Goal: Information Seeking & Learning: Learn about a topic

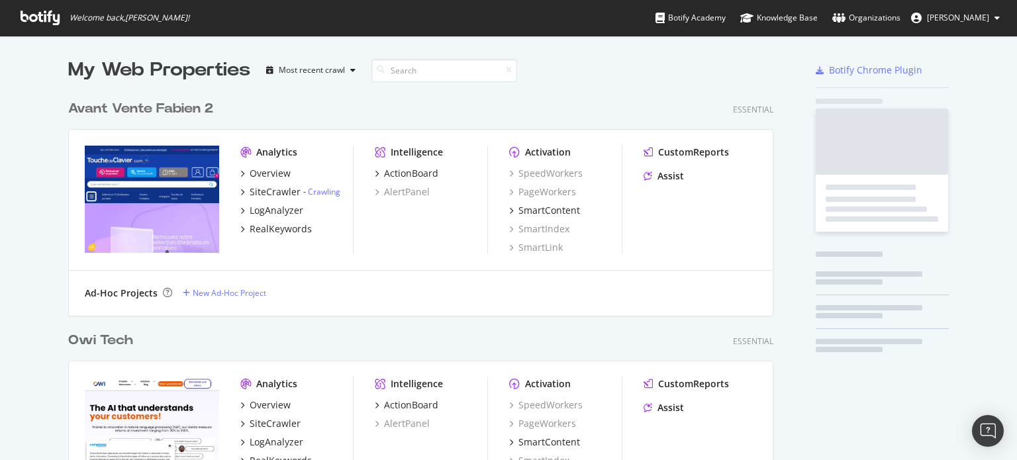
scroll to position [4560, 706]
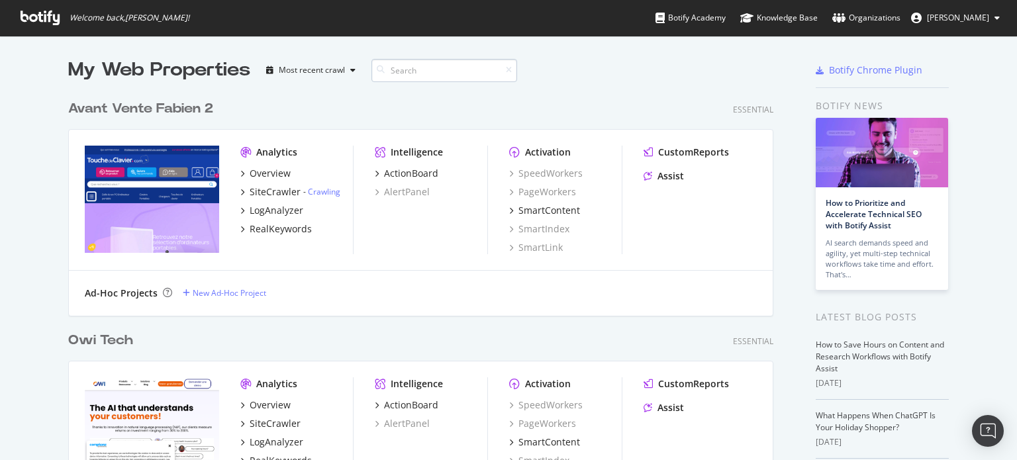
click at [448, 72] on input at bounding box center [445, 70] width 146 height 23
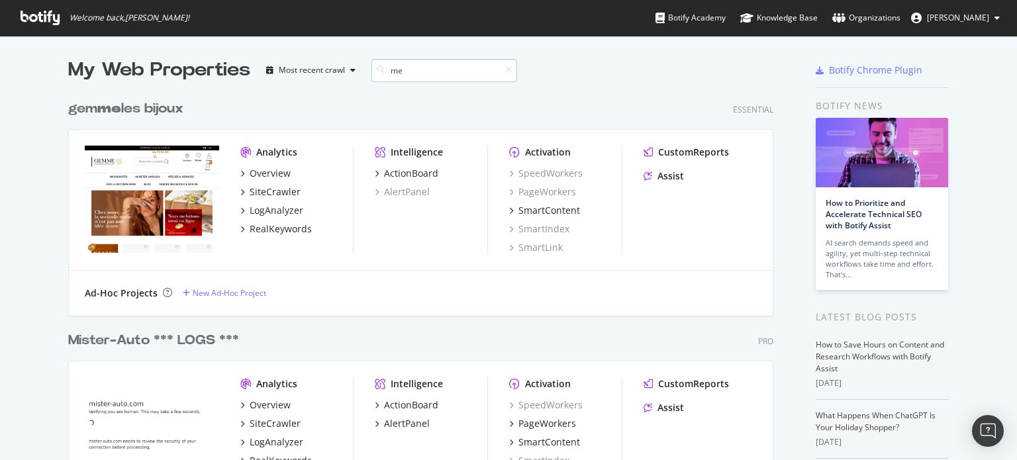
type input "m"
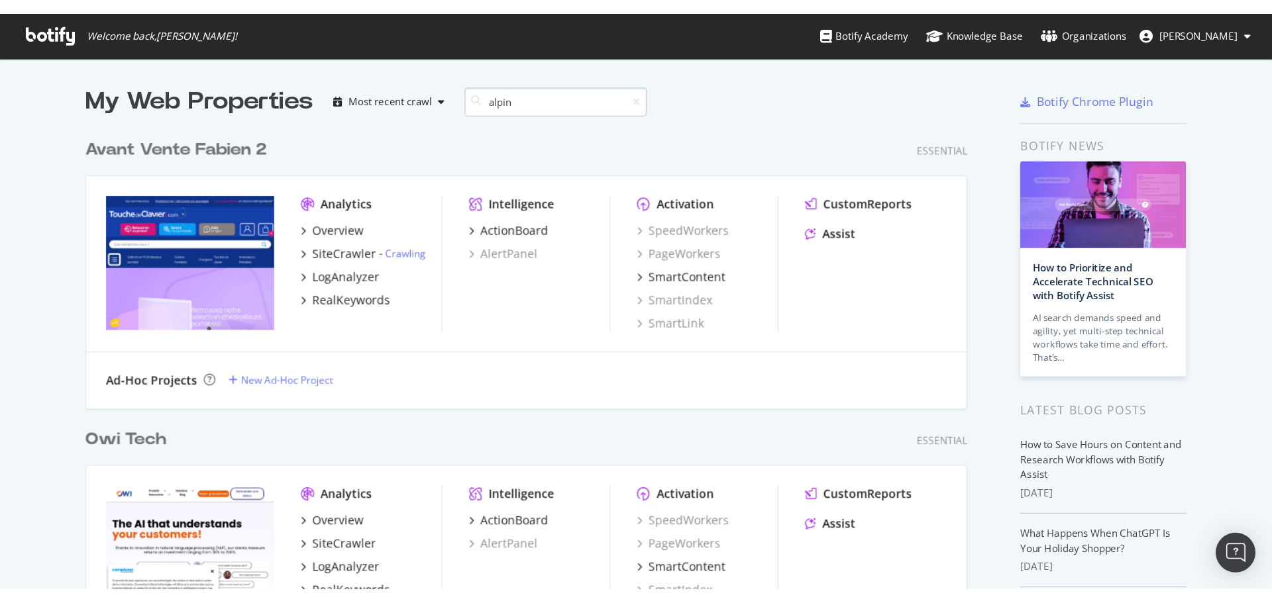
scroll to position [221, 706]
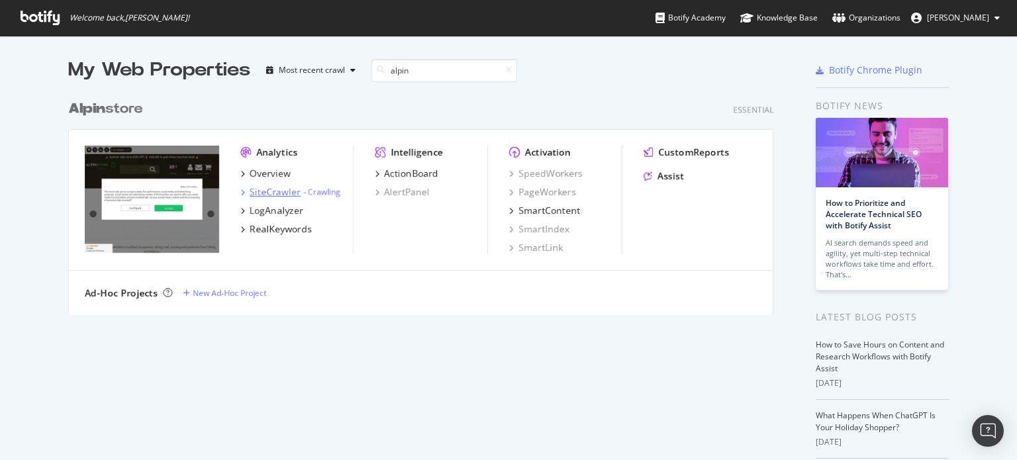
type input "alpin"
click at [256, 191] on div "SiteCrawler" at bounding box center [275, 191] width 51 height 13
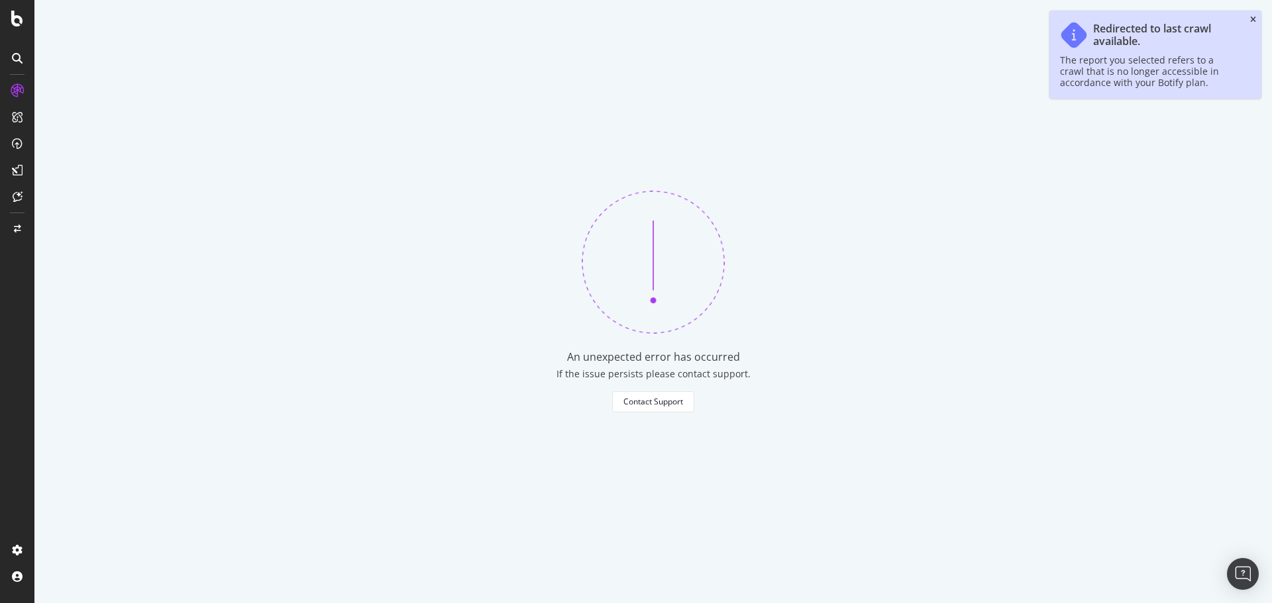
click at [1251, 17] on icon "close toast" at bounding box center [1253, 20] width 6 height 8
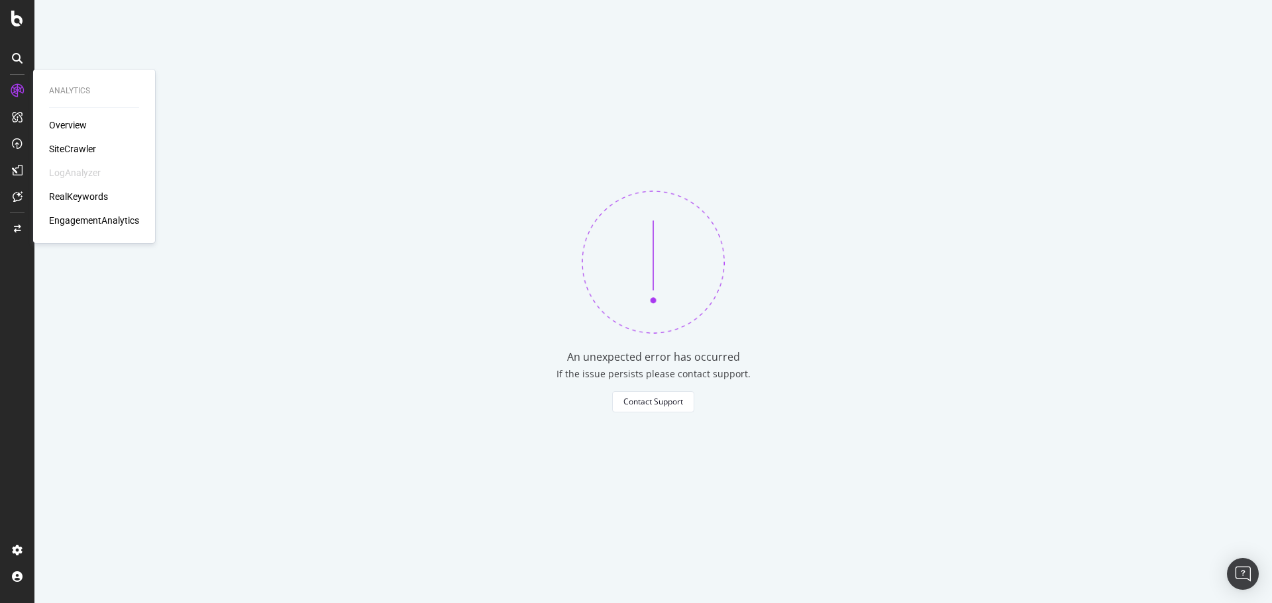
click at [68, 125] on div "Overview" at bounding box center [68, 125] width 38 height 13
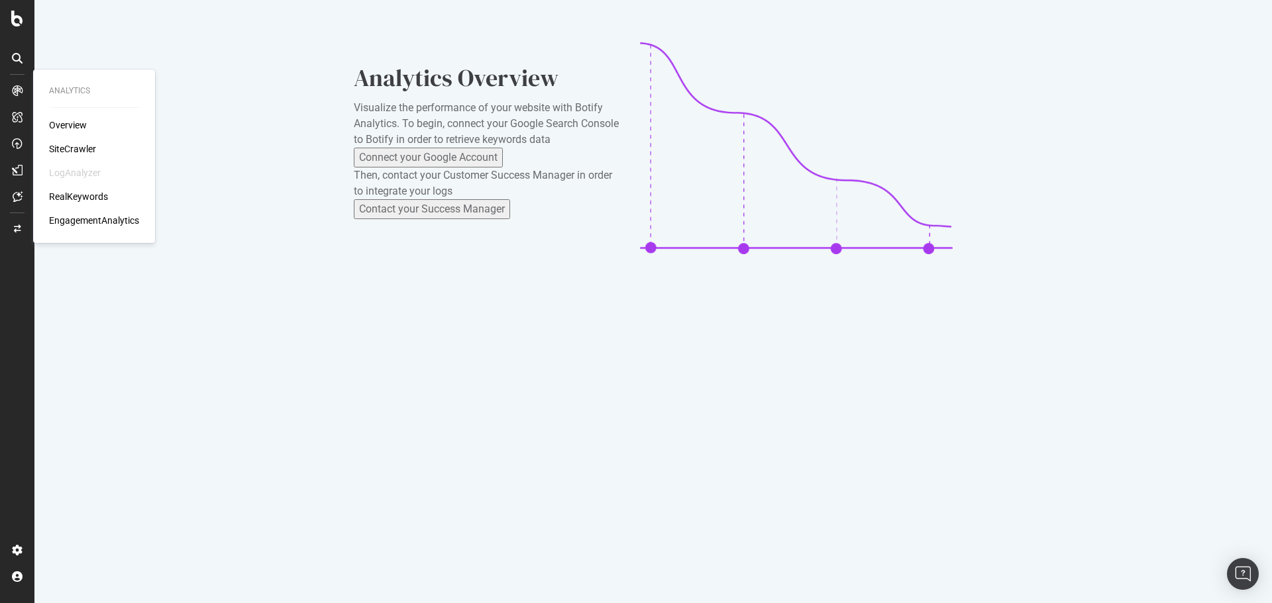
click at [68, 145] on div "SiteCrawler" at bounding box center [72, 148] width 47 height 13
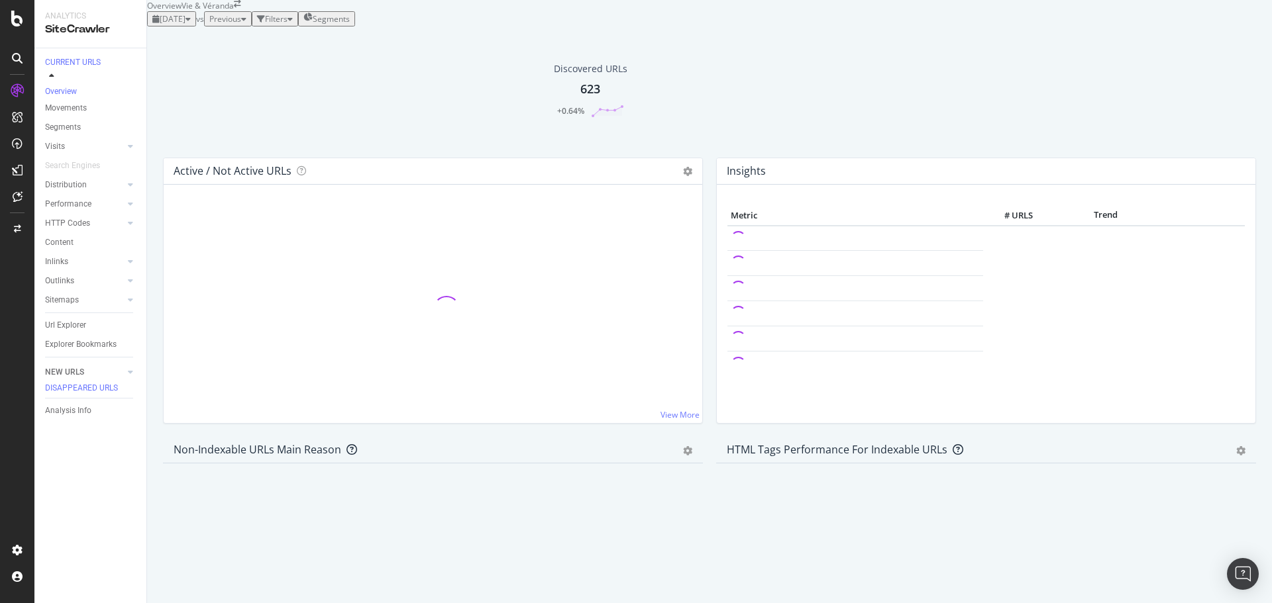
click at [241, 25] on span "Previous" at bounding box center [225, 18] width 32 height 11
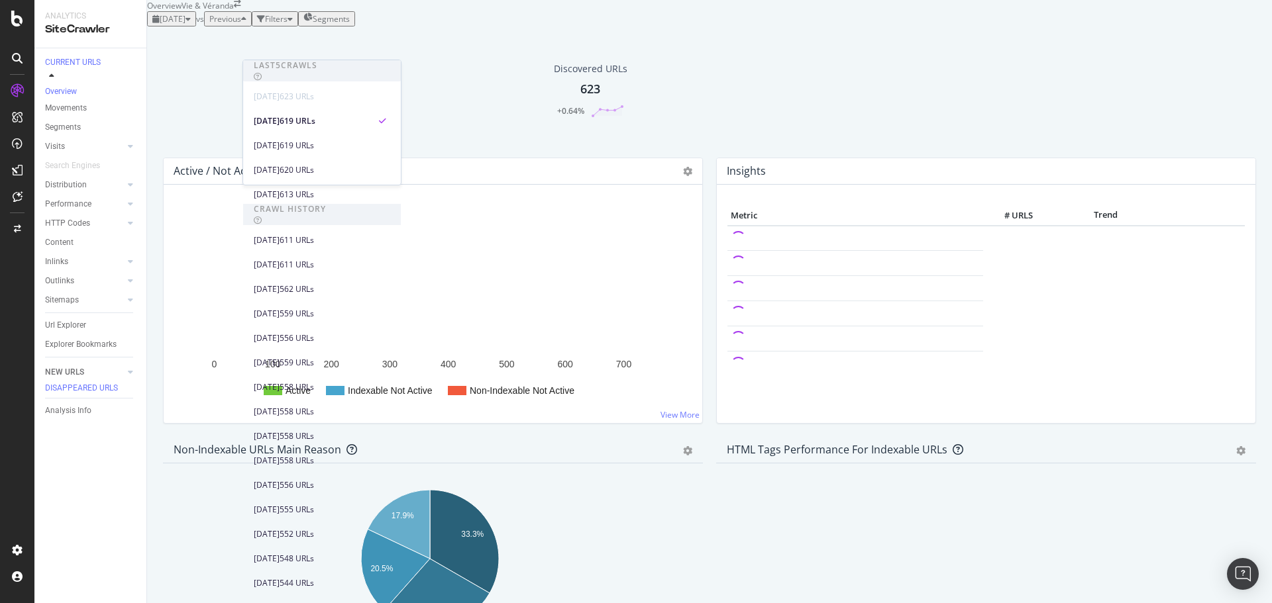
scroll to position [536, 0]
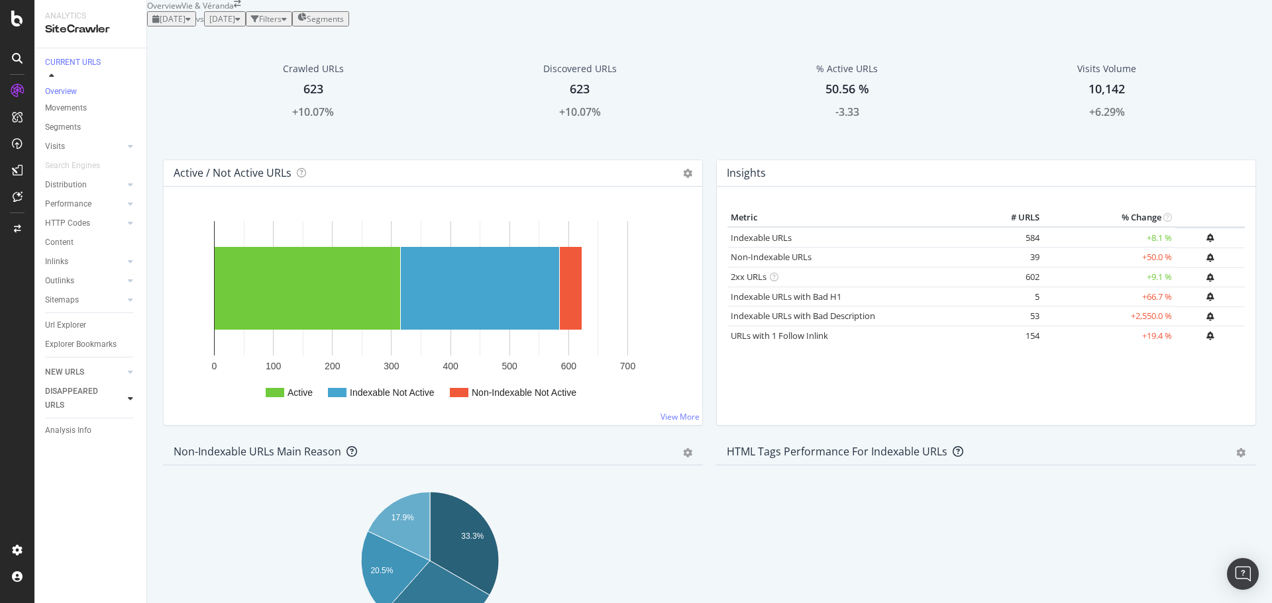
click at [127, 393] on div at bounding box center [130, 398] width 13 height 13
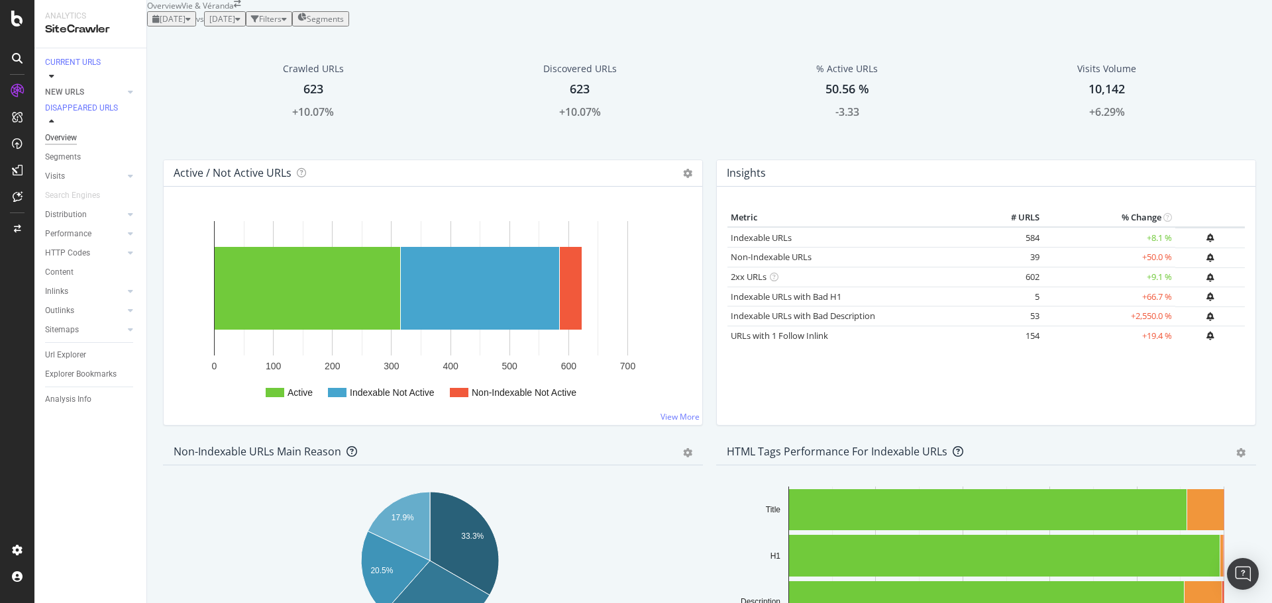
click at [74, 135] on div "Overview" at bounding box center [61, 138] width 32 height 14
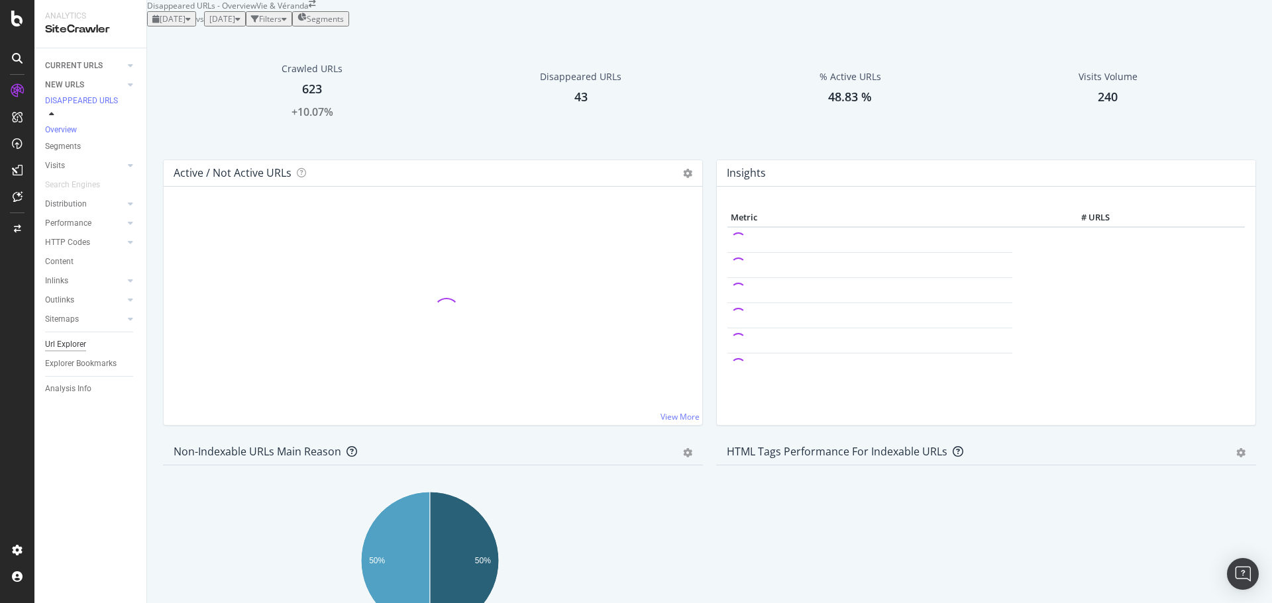
click at [68, 352] on div "Url Explorer" at bounding box center [65, 345] width 41 height 14
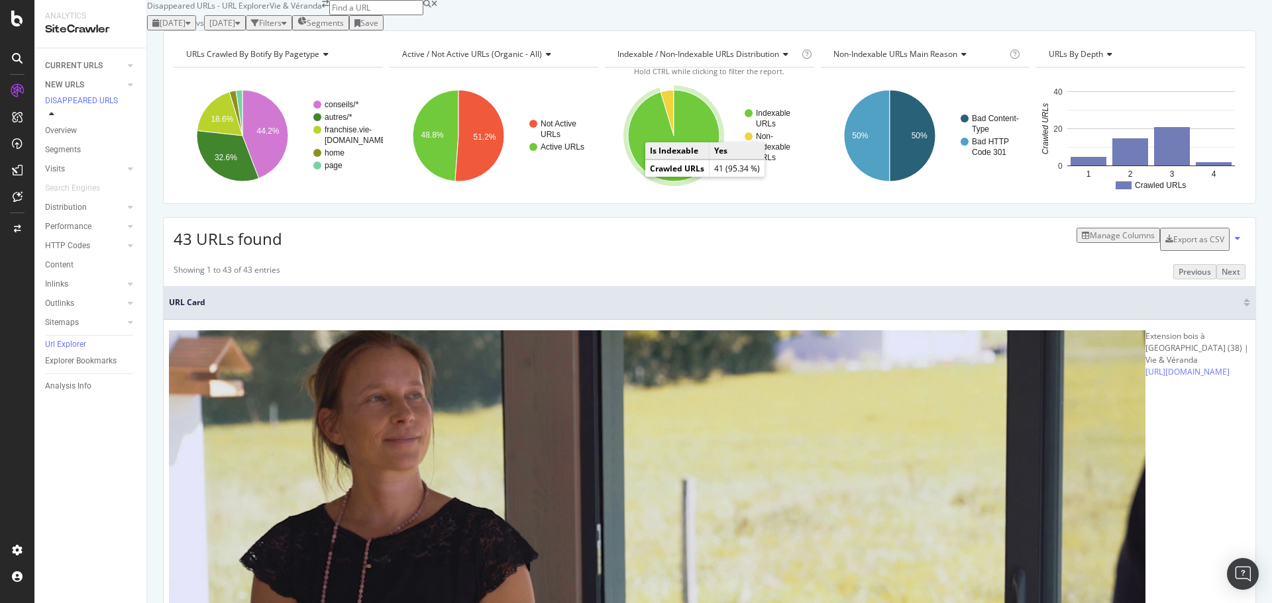
click at [638, 181] on icon "A chart." at bounding box center [673, 135] width 91 height 91
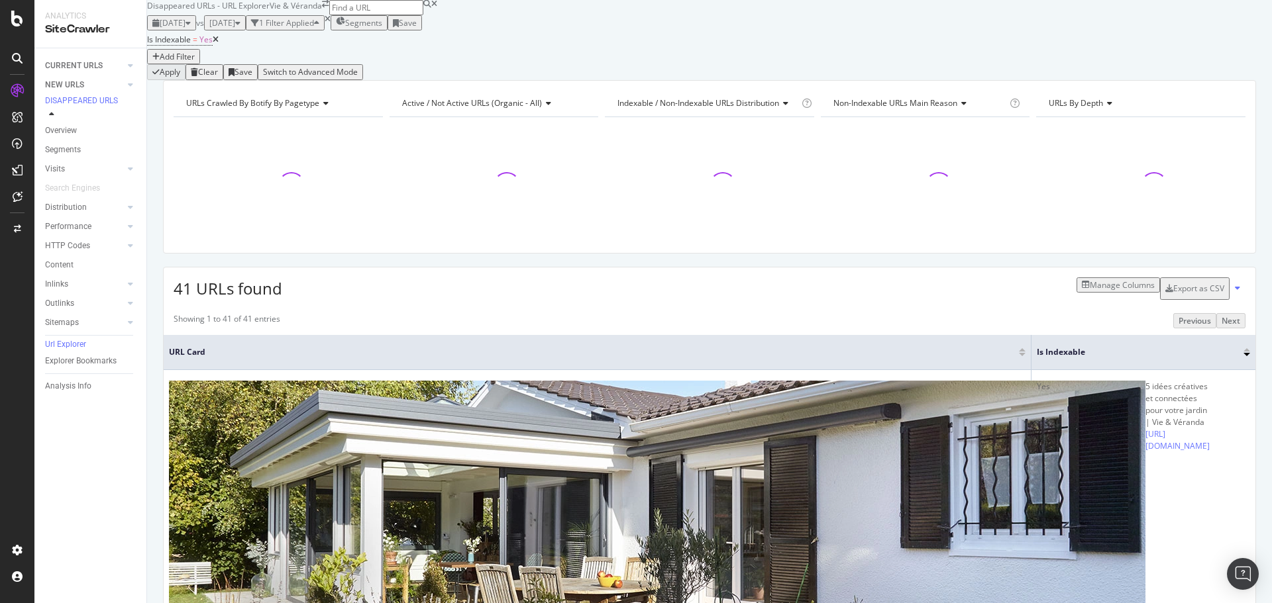
scroll to position [132, 0]
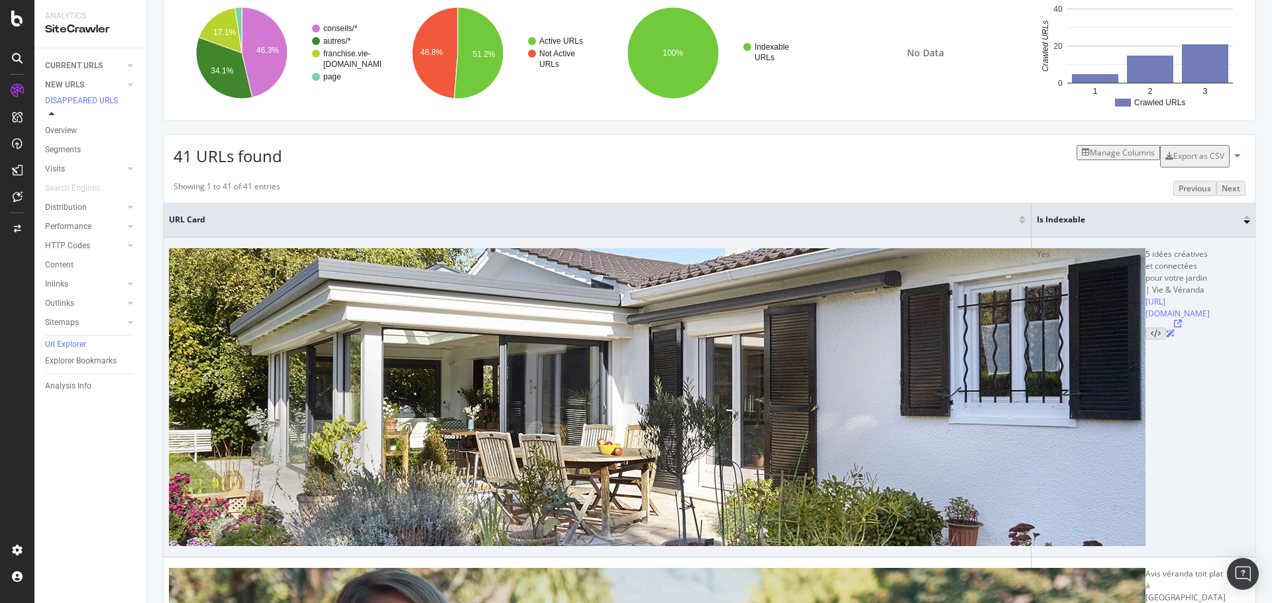
click at [1174, 328] on icon at bounding box center [1178, 324] width 8 height 8
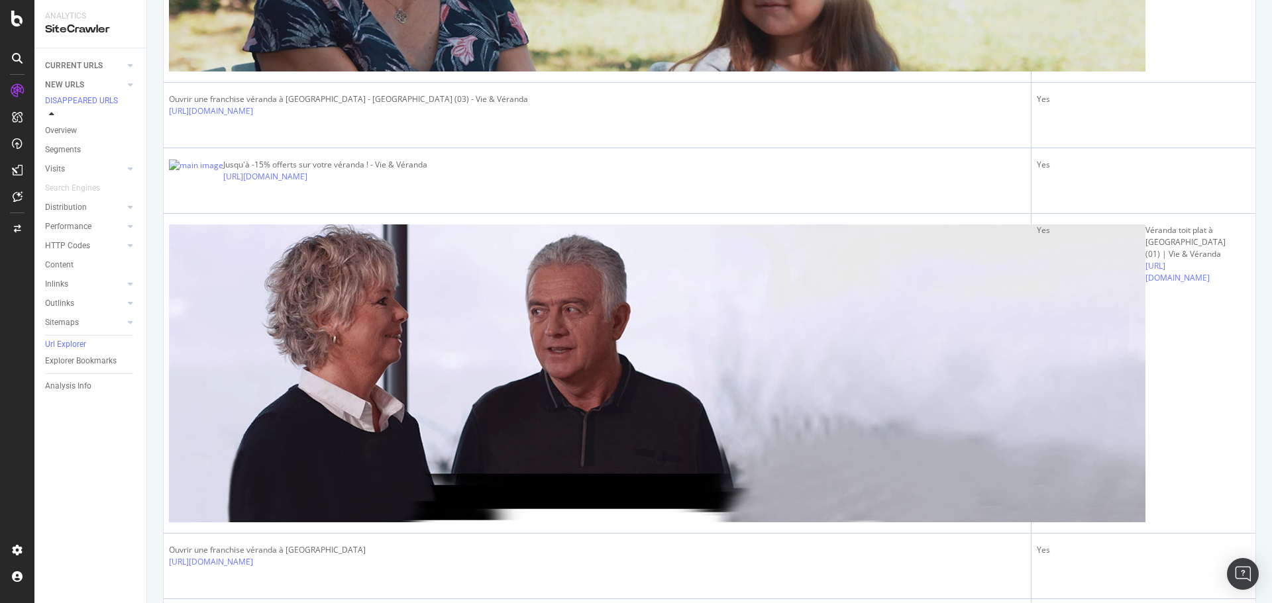
scroll to position [1192, 0]
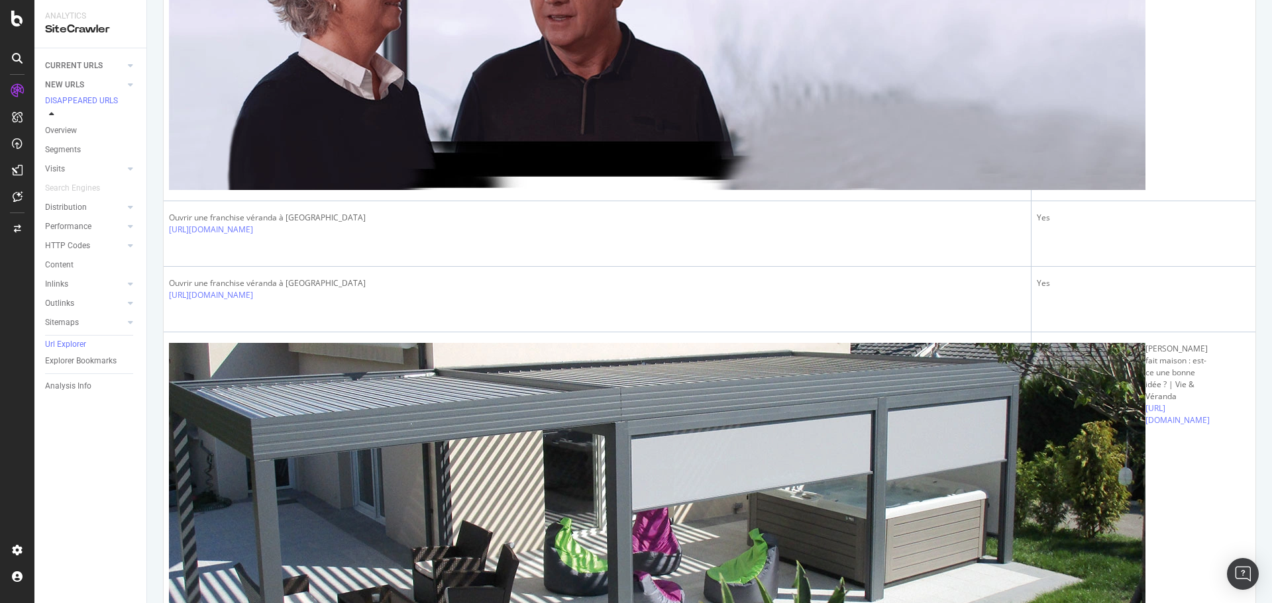
scroll to position [1325, 0]
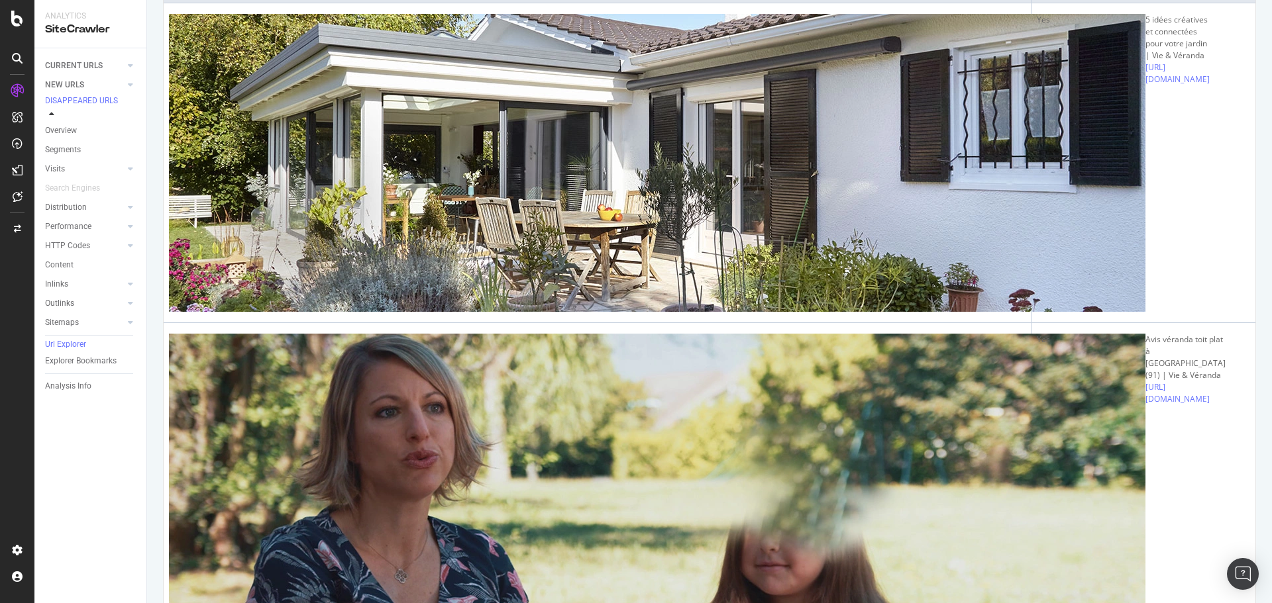
scroll to position [462, 0]
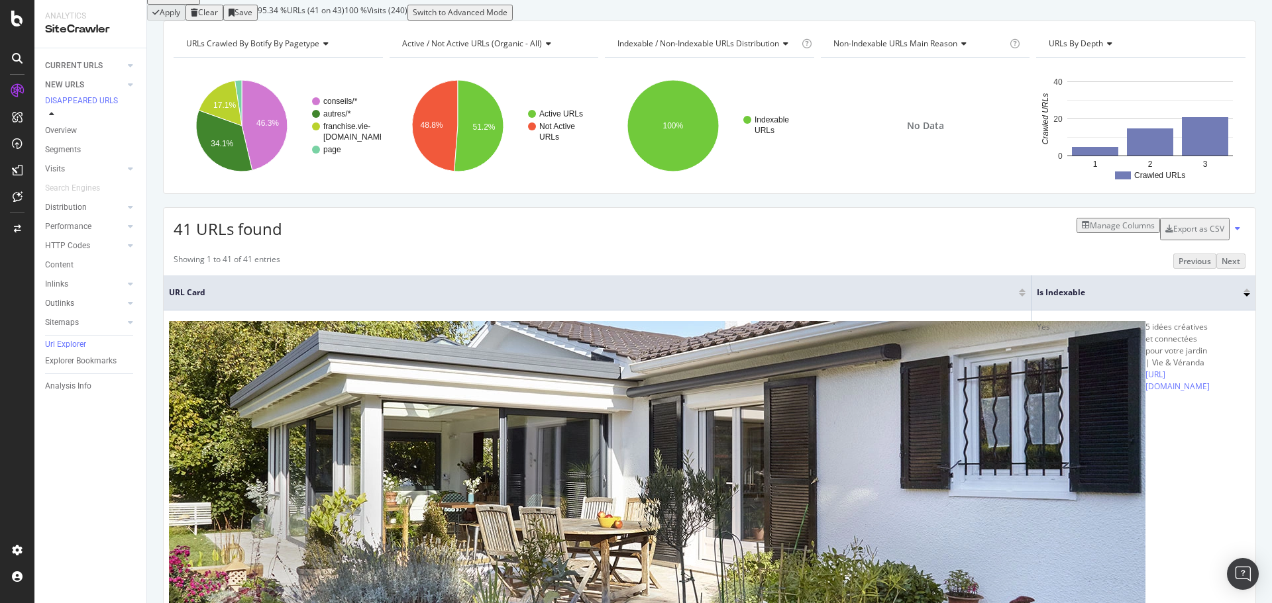
scroll to position [0, 0]
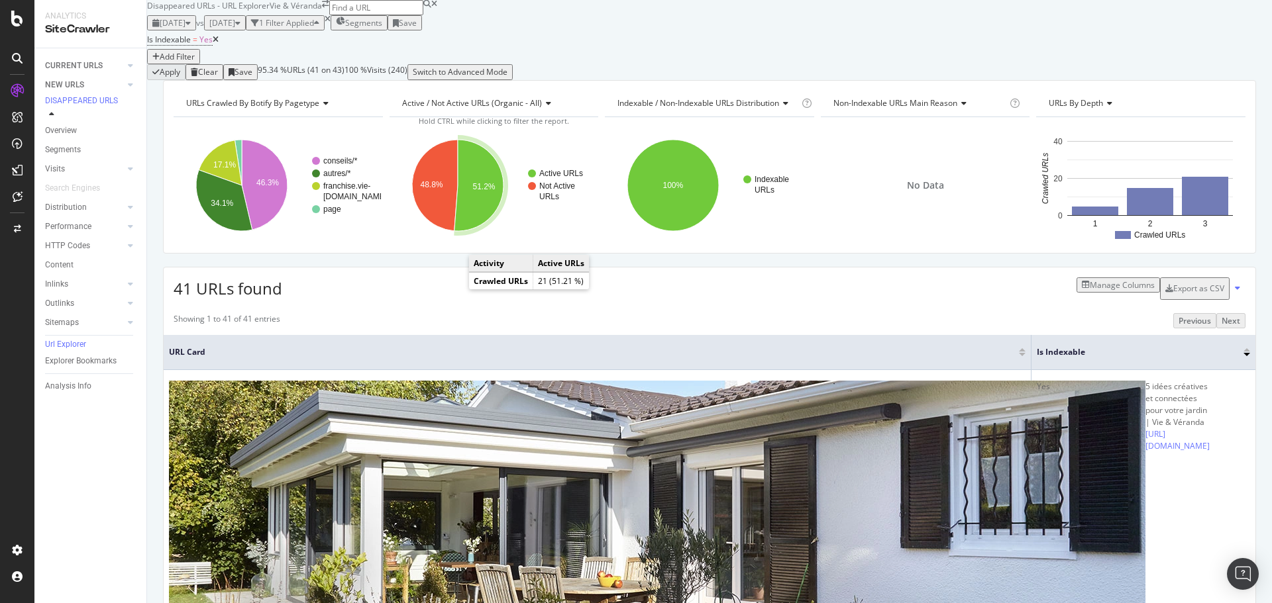
click at [471, 231] on icon "A chart." at bounding box center [478, 185] width 49 height 91
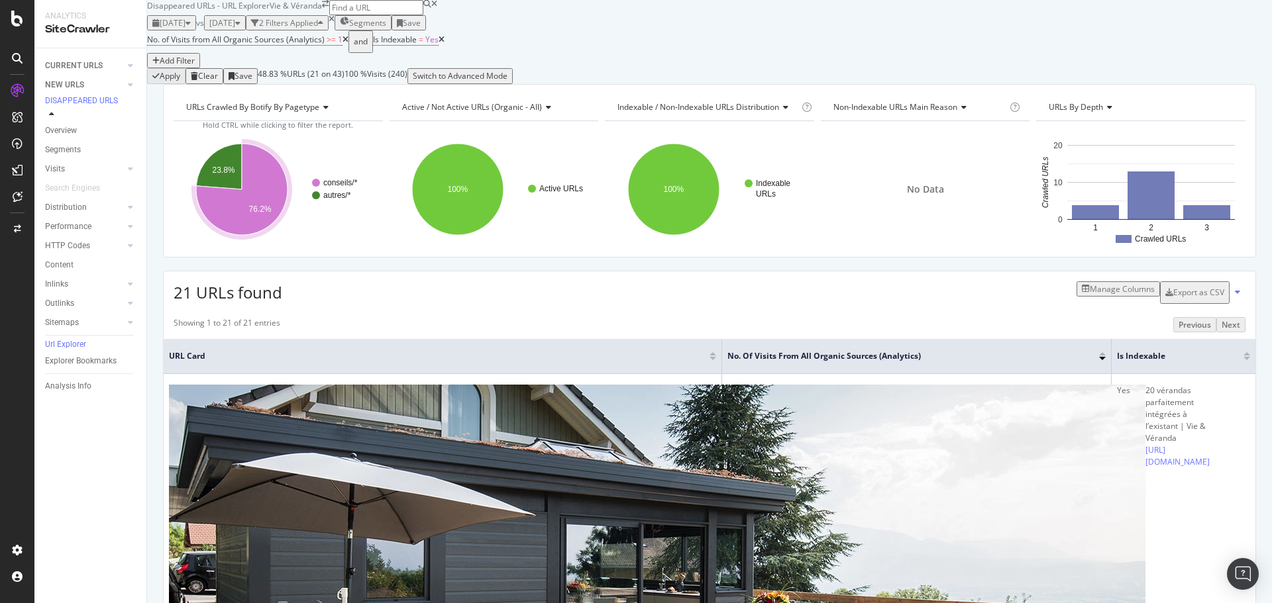
click at [191, 28] on div "[DATE]" at bounding box center [171, 22] width 38 height 11
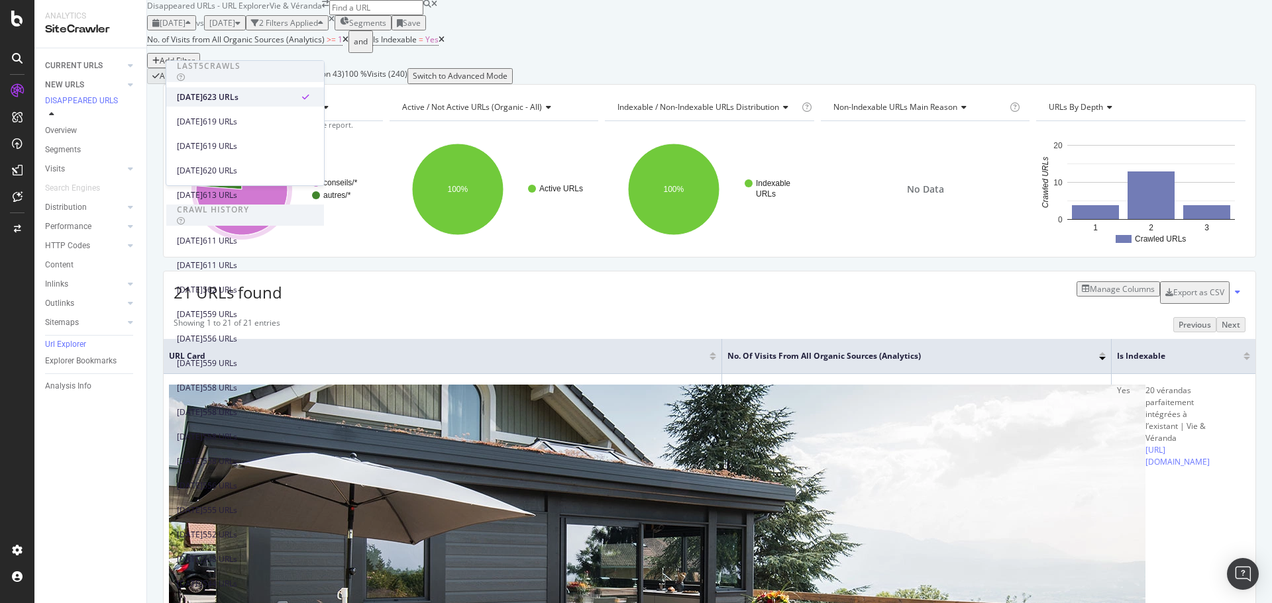
click at [203, 103] on div "[DATE]" at bounding box center [190, 97] width 26 height 12
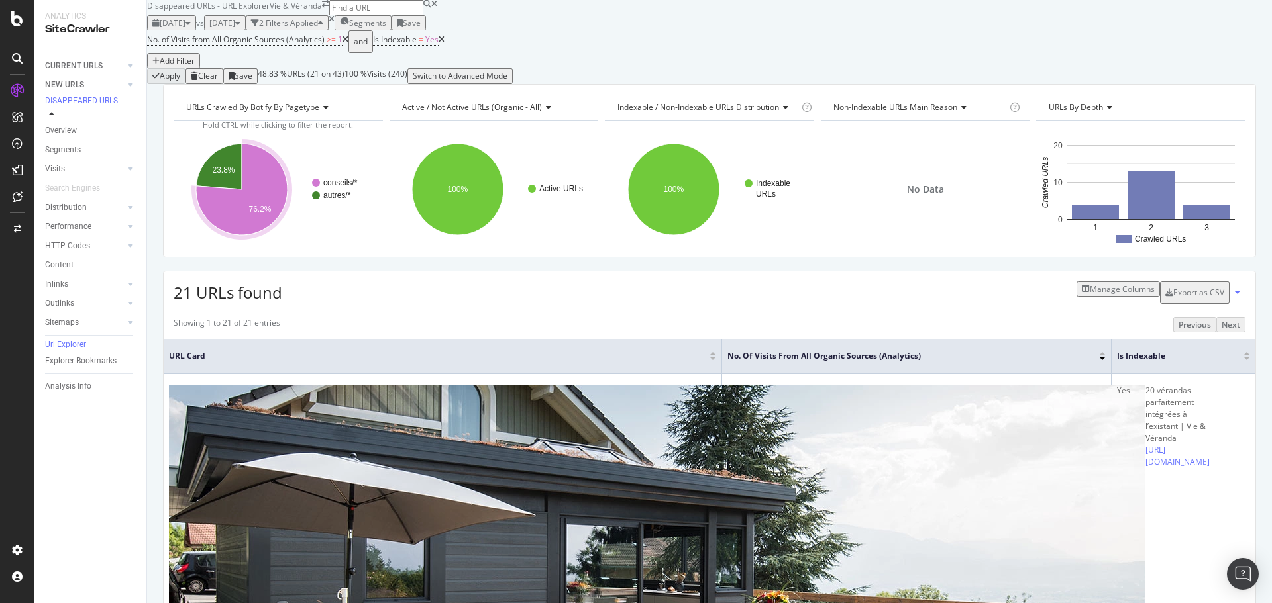
drag, startPoint x: 106, startPoint y: 64, endPoint x: 89, endPoint y: 89, distance: 30.5
click at [106, 64] on link "CURRENT URLS" at bounding box center [84, 66] width 79 height 14
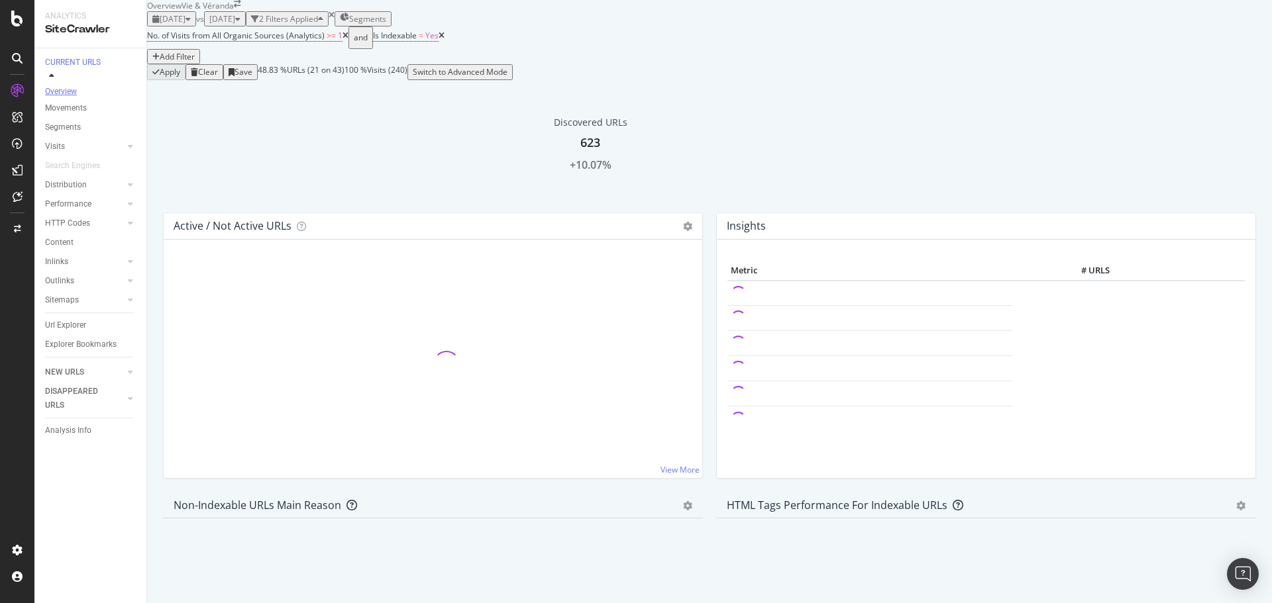
click at [82, 88] on link "Overview" at bounding box center [91, 91] width 92 height 13
click at [335, 19] on icon "times" at bounding box center [332, 15] width 6 height 8
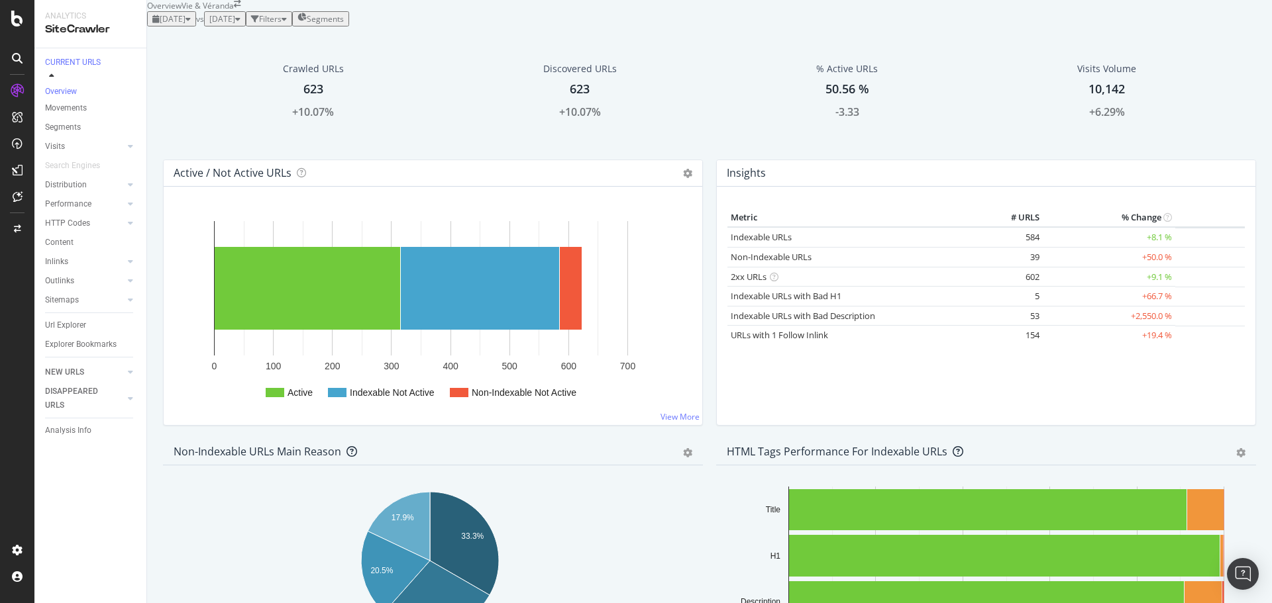
click at [344, 25] on span "Segments" at bounding box center [325, 18] width 37 height 11
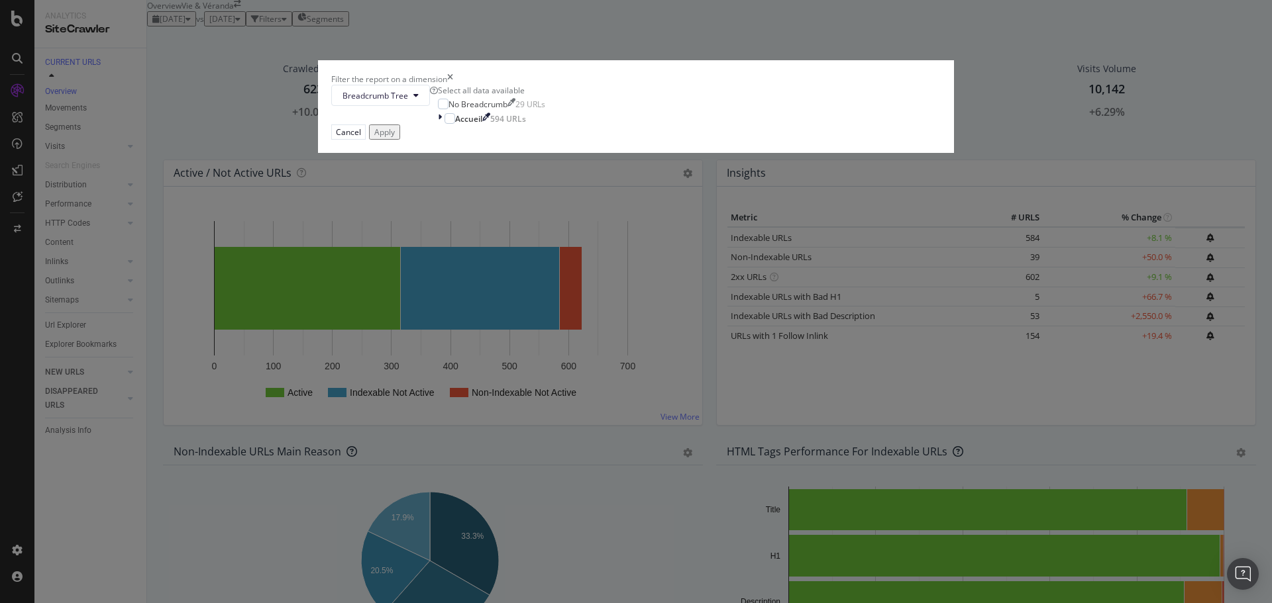
click at [75, 414] on div "Filter the report on a dimension Breadcrumb Tree Select all data available No B…" at bounding box center [636, 301] width 1272 height 603
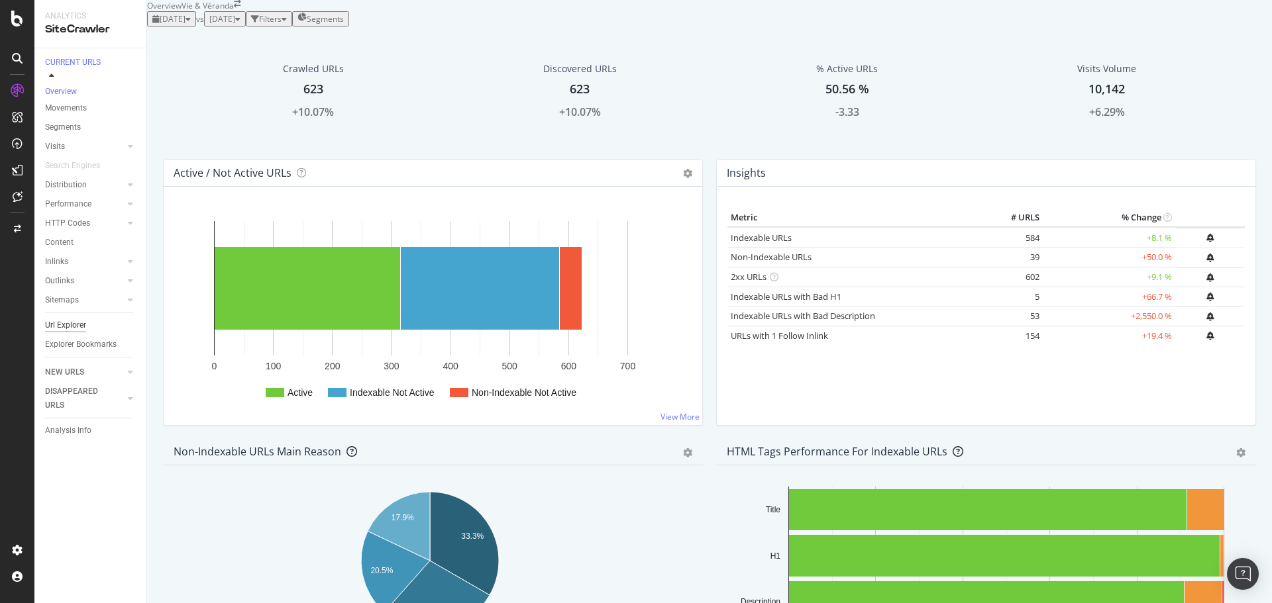
click at [79, 319] on div "Url Explorer" at bounding box center [65, 326] width 41 height 14
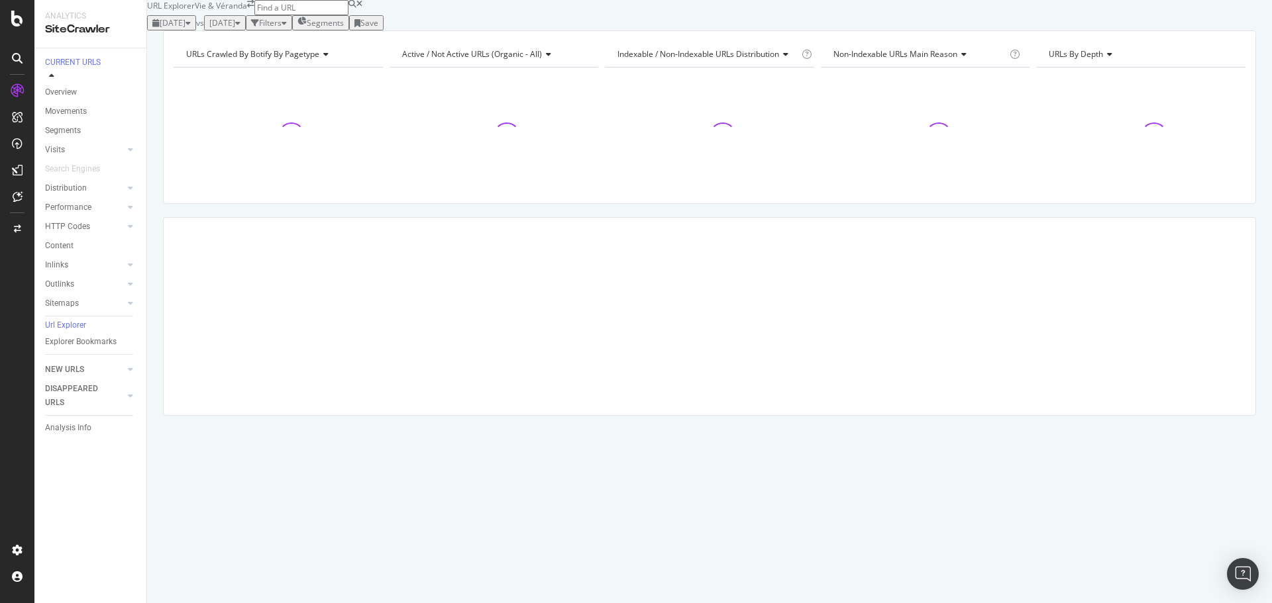
click at [344, 28] on span "Segments" at bounding box center [325, 22] width 37 height 11
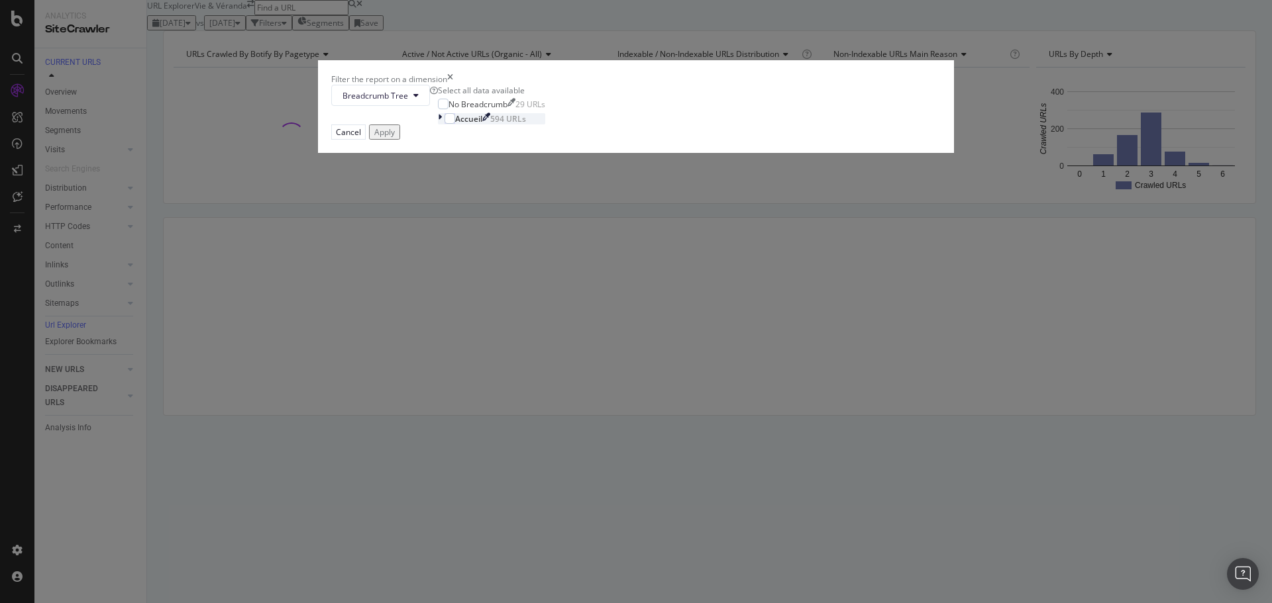
click at [444, 125] on div "modal" at bounding box center [441, 118] width 7 height 11
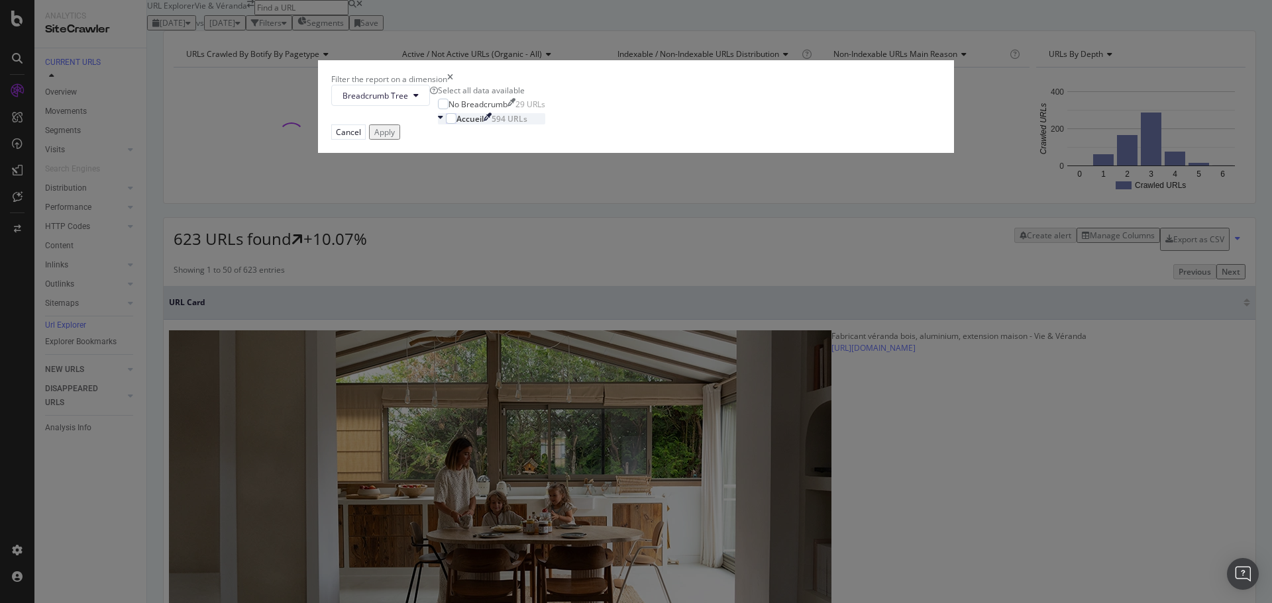
click at [443, 125] on icon "modal" at bounding box center [440, 118] width 5 height 11
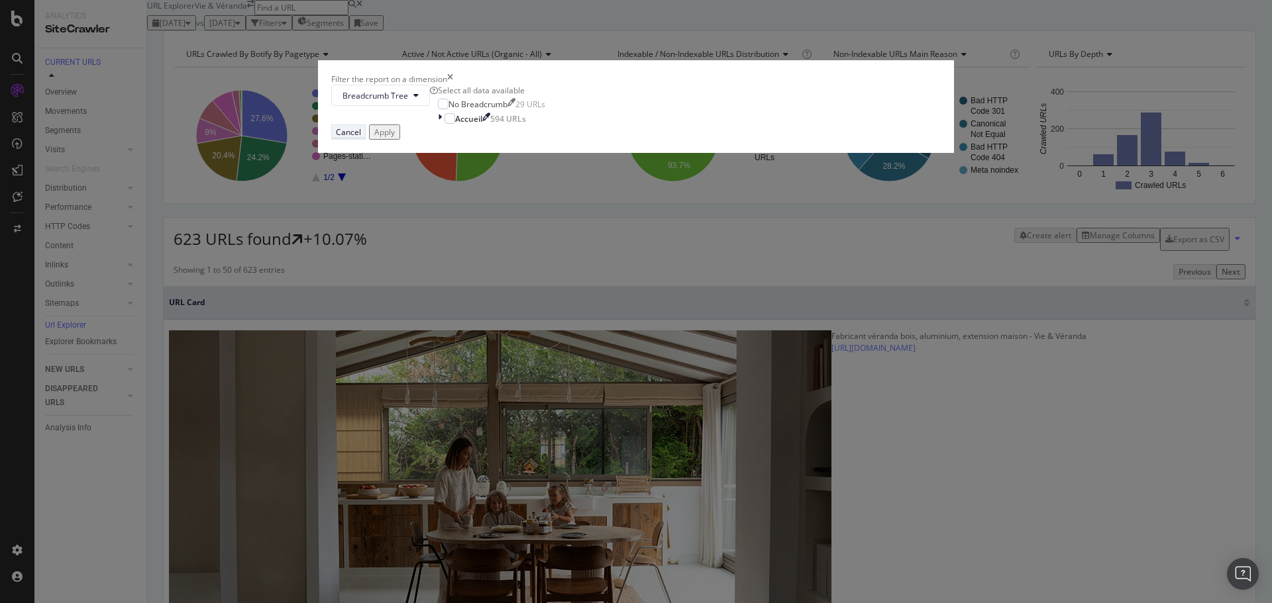
click at [366, 140] on button "Cancel" at bounding box center [348, 132] width 34 height 15
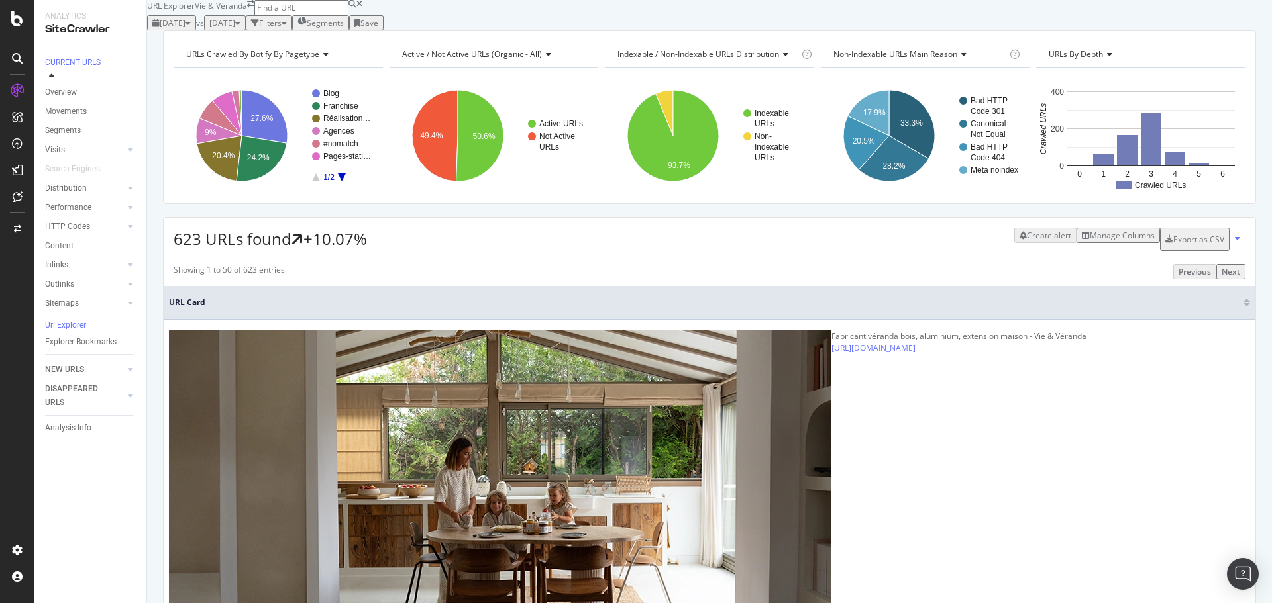
click at [344, 28] on div "Segments" at bounding box center [320, 22] width 46 height 11
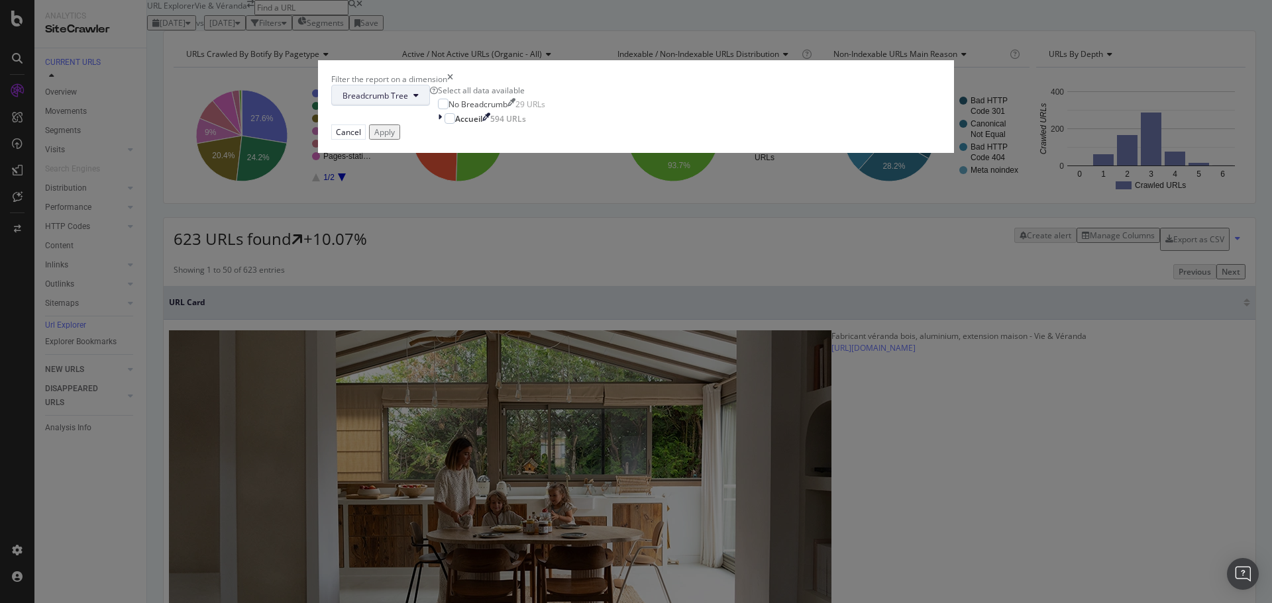
click at [430, 106] on button "Breadcrumb Tree" at bounding box center [380, 95] width 99 height 21
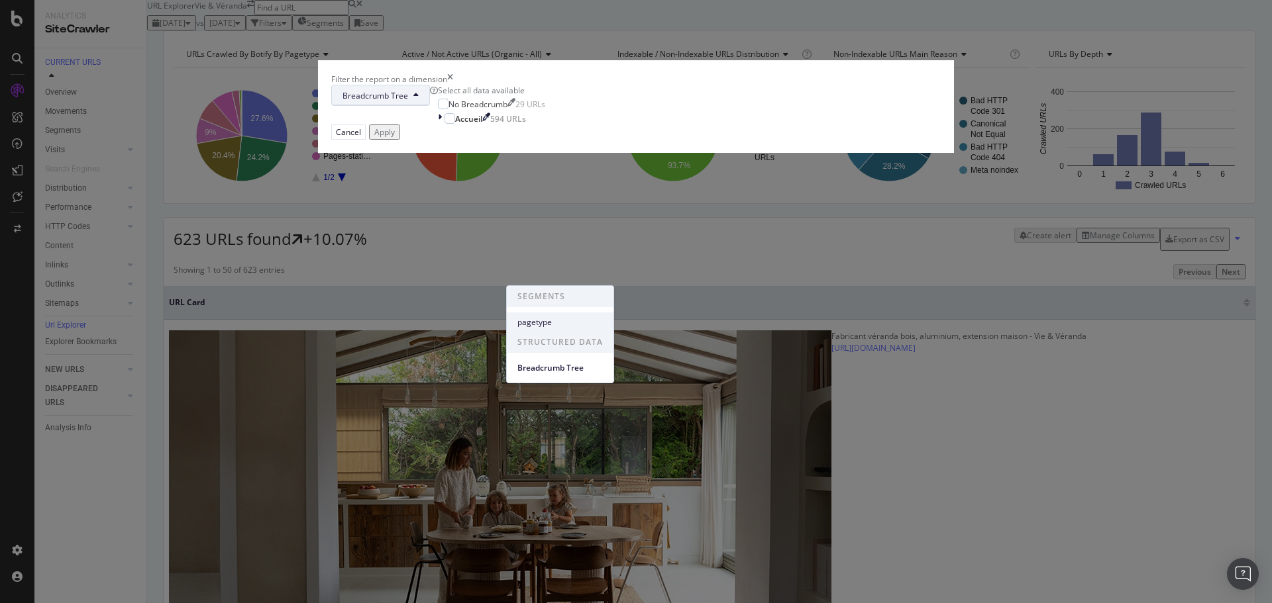
click at [553, 323] on span "pagetype" at bounding box center [559, 323] width 85 height 12
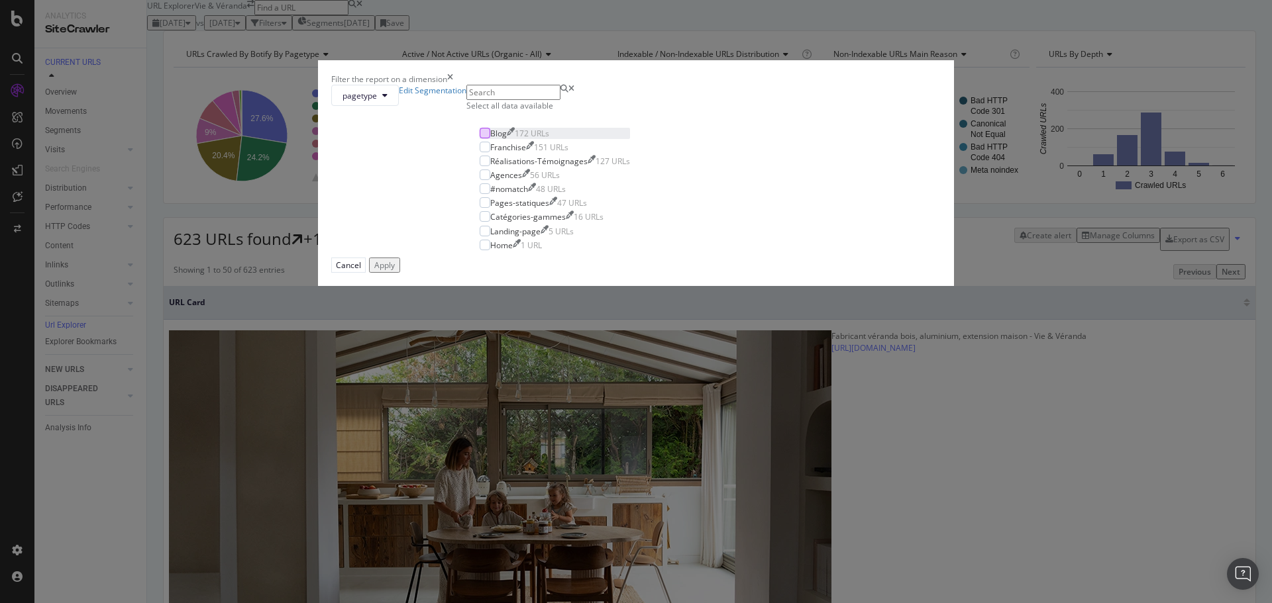
click at [490, 138] on div "modal" at bounding box center [485, 133] width 11 height 11
click at [400, 273] on button "Apply" at bounding box center [384, 265] width 31 height 15
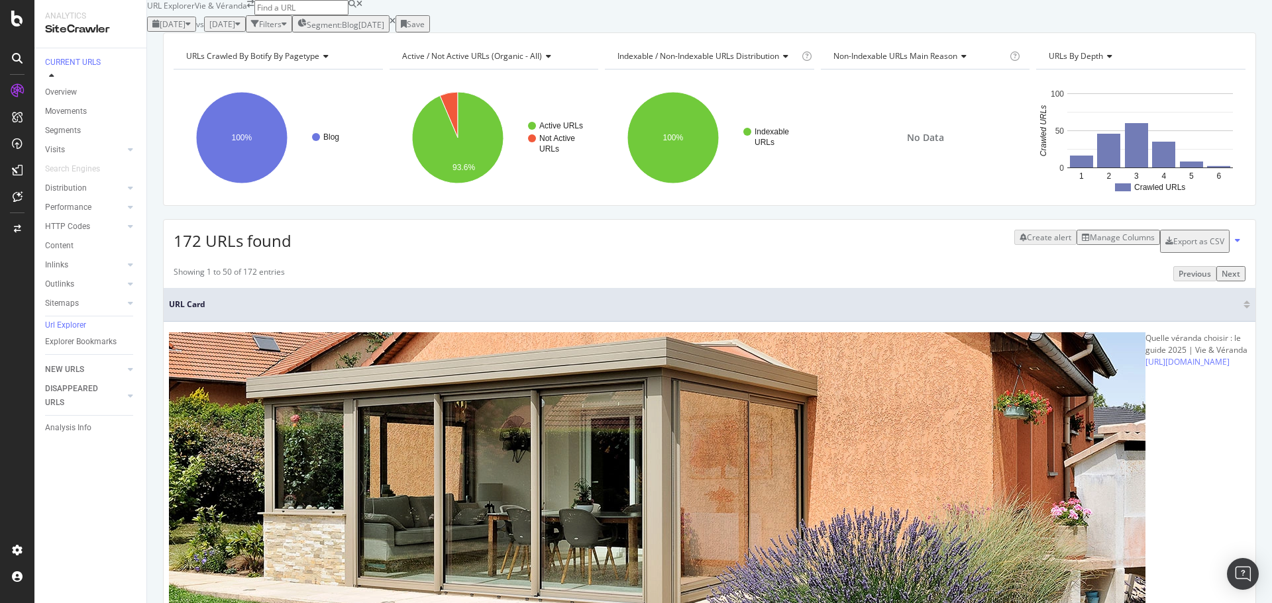
click at [1119, 243] on div "Manage Columns" at bounding box center [1122, 237] width 65 height 11
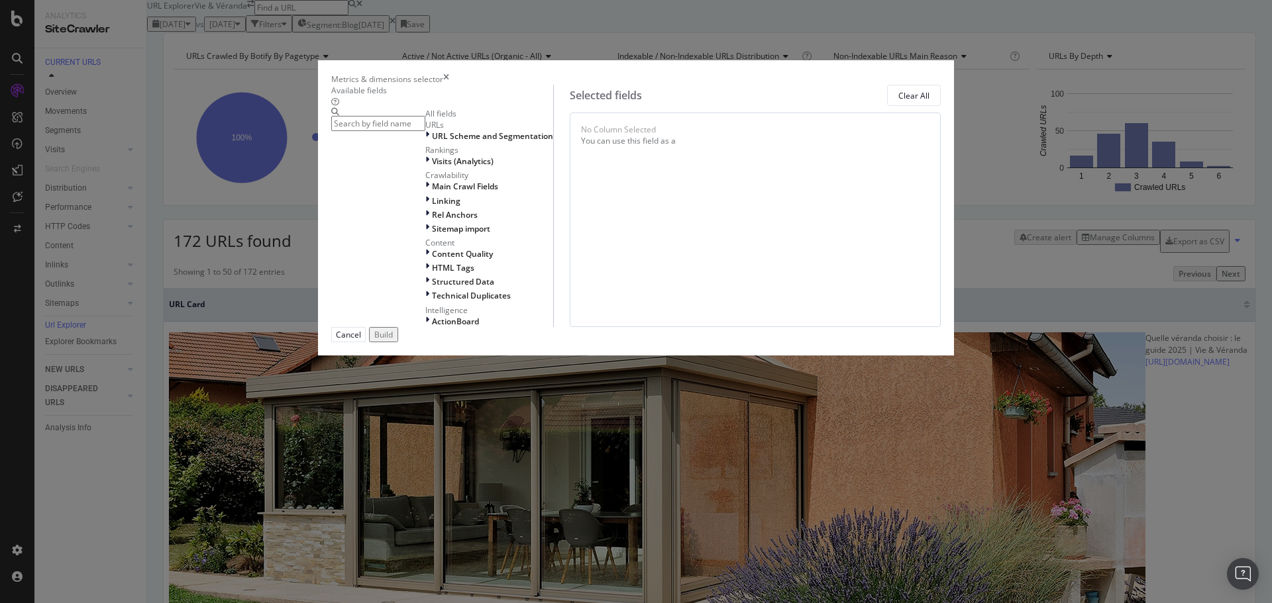
click at [425, 131] on input "modal" at bounding box center [378, 123] width 94 height 15
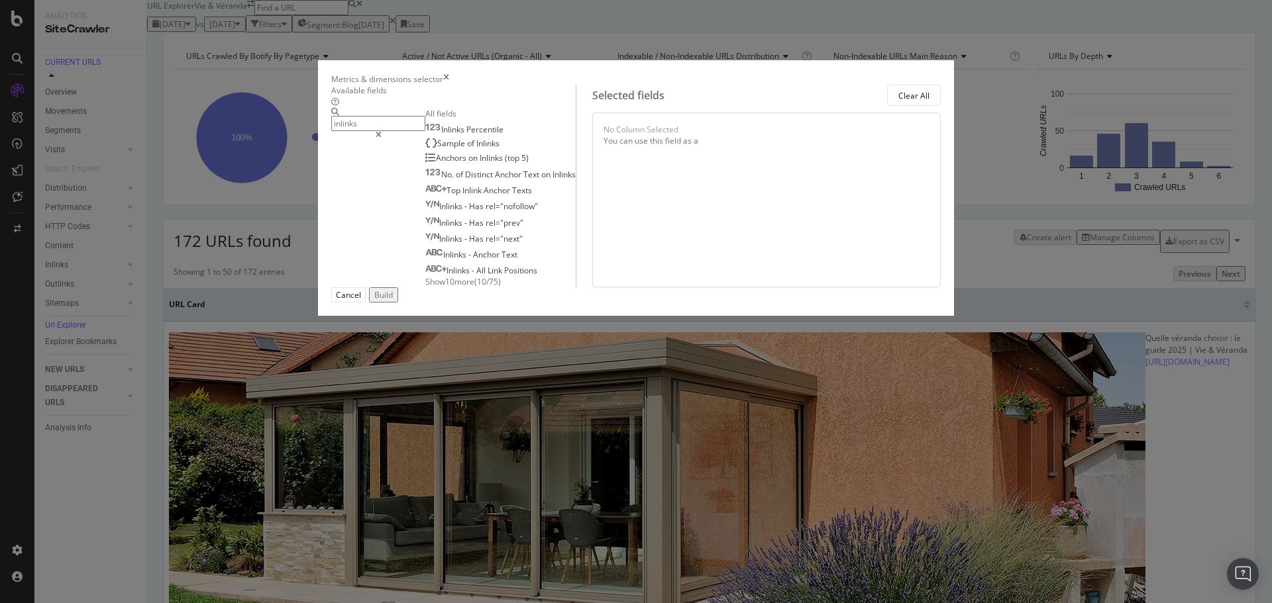
click at [425, 287] on span "Show 10 more" at bounding box center [449, 281] width 49 height 11
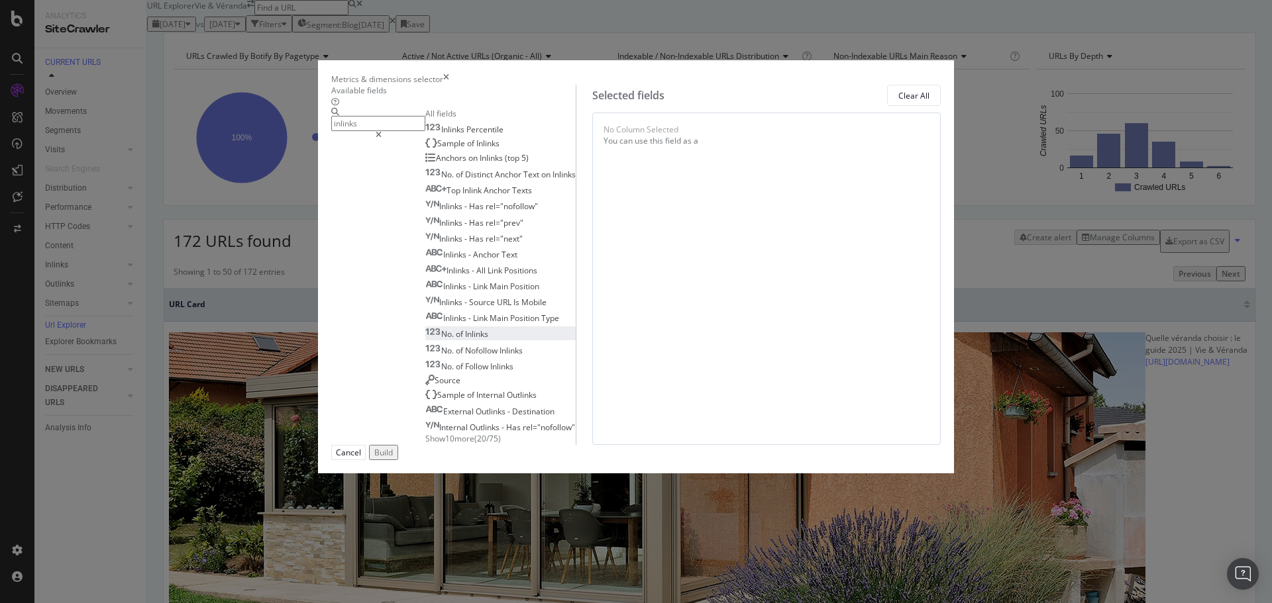
click at [452, 340] on div "No. of Inlinks" at bounding box center [456, 334] width 63 height 11
click at [419, 131] on input "inlinks" at bounding box center [378, 123] width 94 height 15
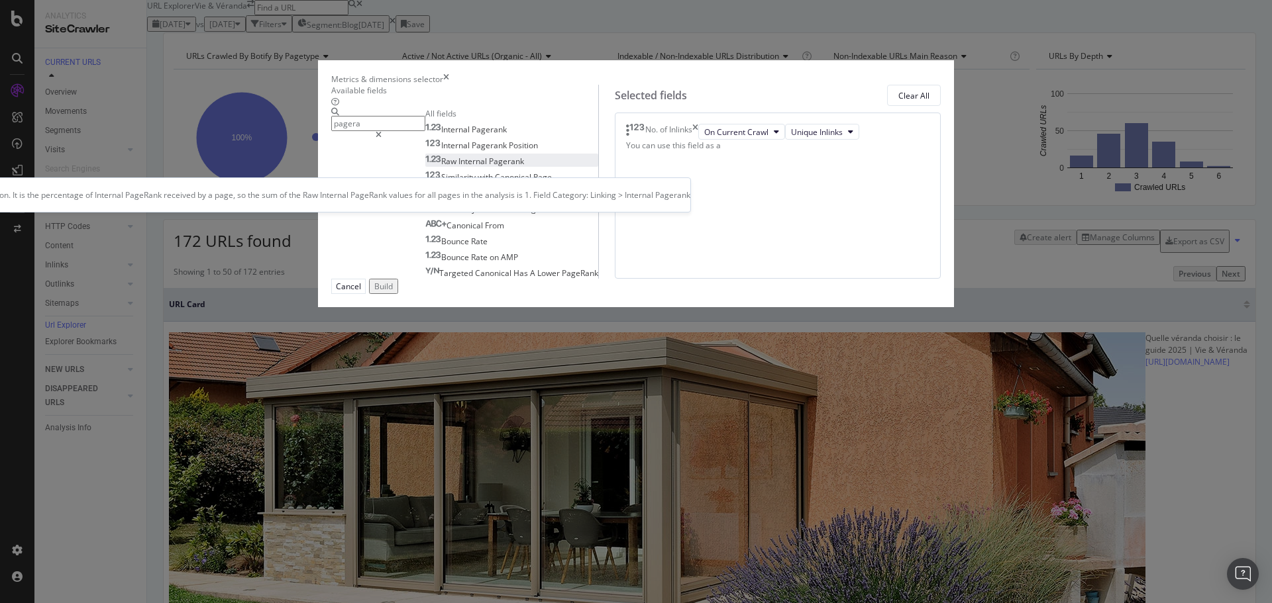
type input "pagera"
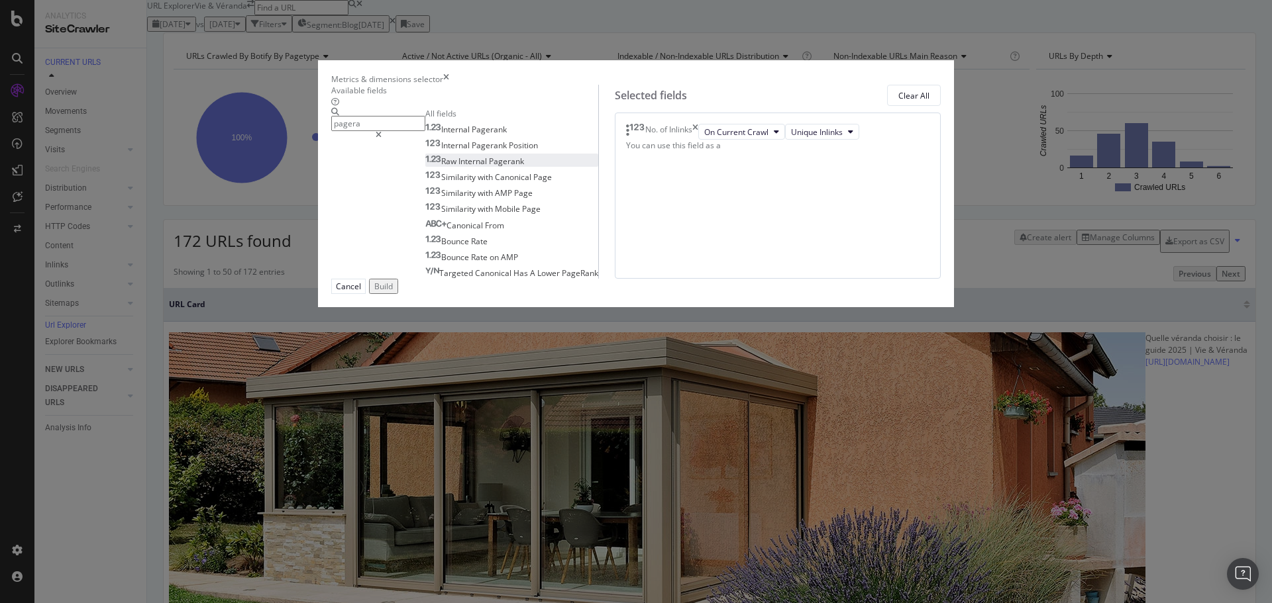
click at [489, 167] on span "Pagerank" at bounding box center [506, 161] width 35 height 11
click at [398, 294] on button "Build" at bounding box center [383, 286] width 29 height 15
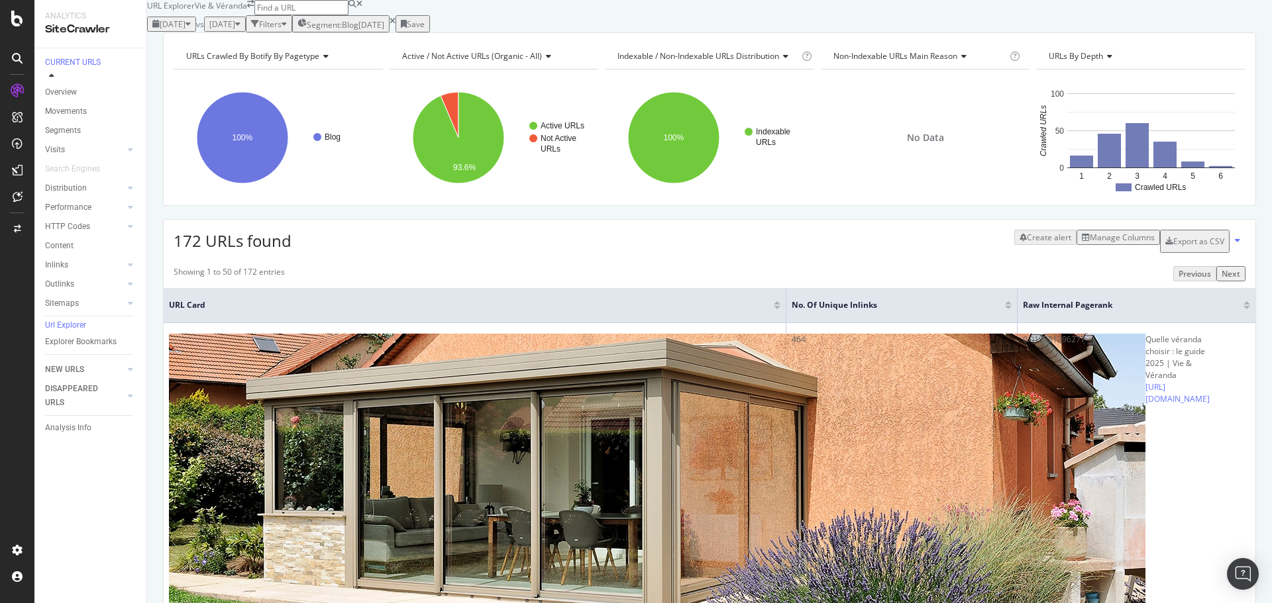
click at [1243, 305] on div at bounding box center [1246, 302] width 7 height 3
